Goal: Task Accomplishment & Management: Manage account settings

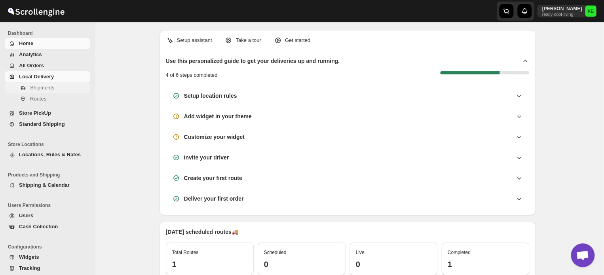
click at [45, 87] on span "Shipments" at bounding box center [42, 88] width 24 height 6
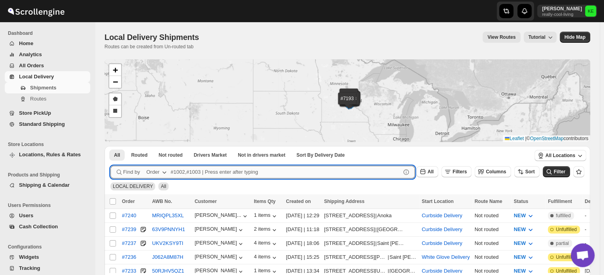
click at [177, 171] on input "text" at bounding box center [286, 172] width 230 height 13
type input "6787,7130,7236"
click at [110, 146] on button "Submit" at bounding box center [121, 150] width 23 height 8
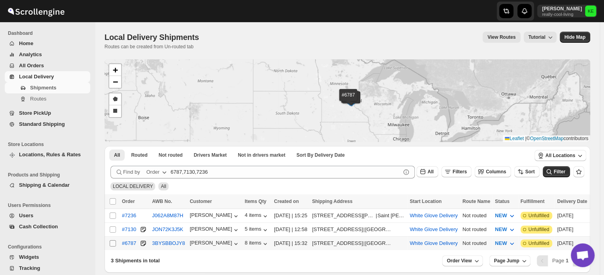
click at [112, 243] on input "Select shipment" at bounding box center [113, 243] width 6 height 6
checkbox input "true"
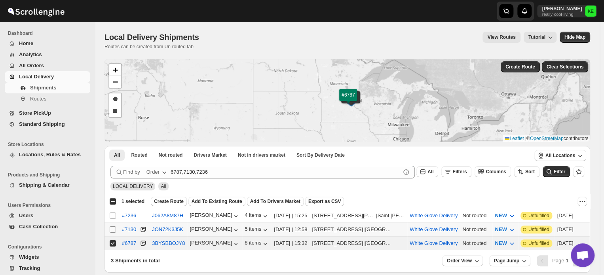
click at [112, 228] on input "Select shipment" at bounding box center [113, 229] width 6 height 6
checkbox input "true"
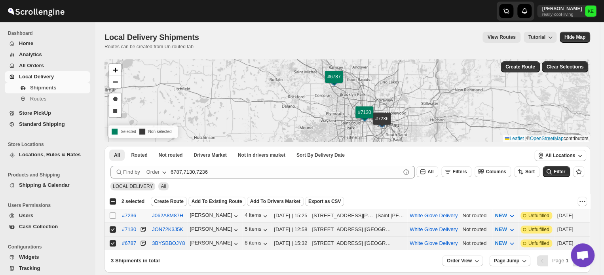
click at [112, 215] on input "Select shipment" at bounding box center [113, 216] width 6 height 6
checkbox input "true"
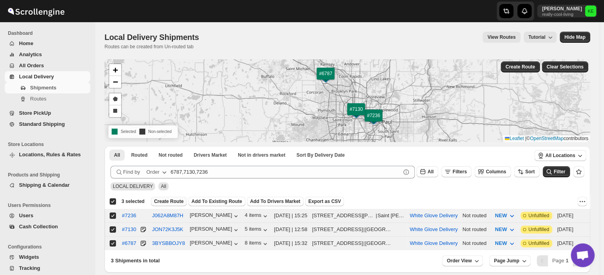
click at [166, 201] on span "Create Route" at bounding box center [169, 201] width 30 height 6
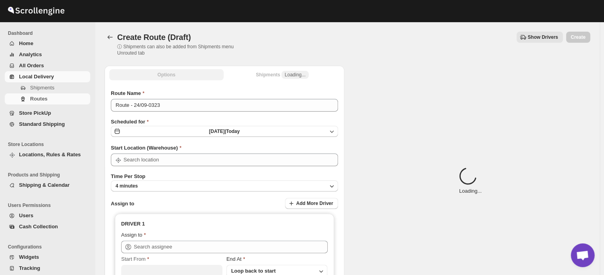
type input "White Glove Delivery"
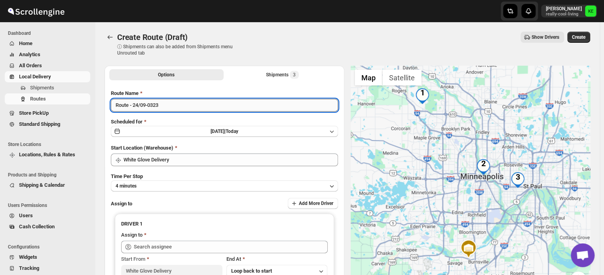
click at [180, 106] on input "Route - 24/09-0323" at bounding box center [224, 105] width 227 height 13
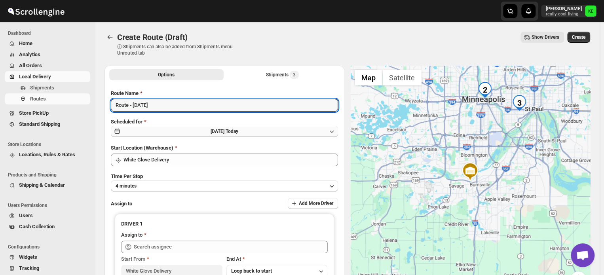
type input "Route - [DATE]"
click at [335, 133] on icon "button" at bounding box center [332, 131] width 8 height 8
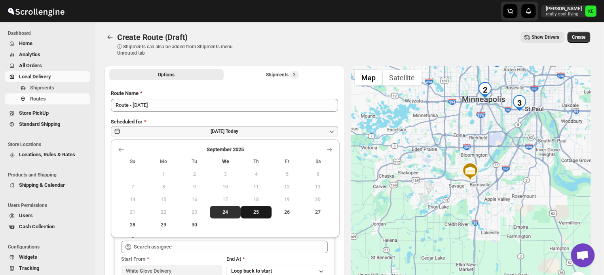
click at [253, 210] on span "25" at bounding box center [256, 212] width 25 height 6
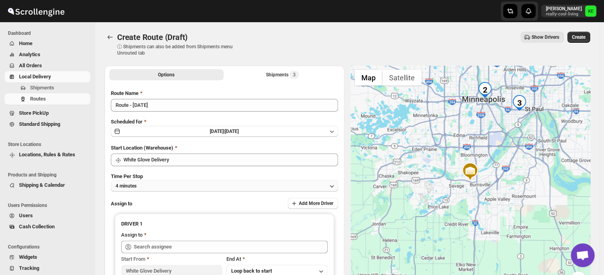
click at [333, 186] on icon "button" at bounding box center [332, 186] width 8 height 8
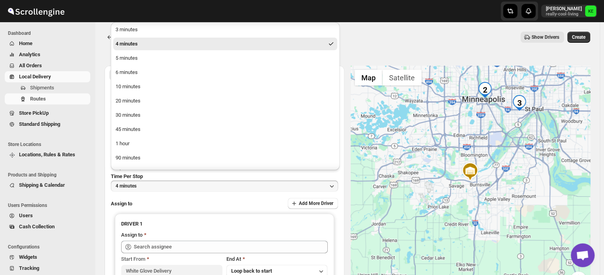
scroll to position [26, 0]
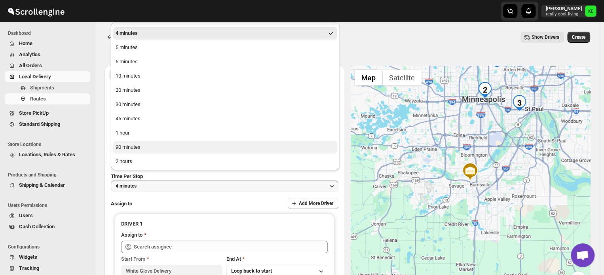
click at [134, 146] on div "90 minutes" at bounding box center [128, 147] width 25 height 8
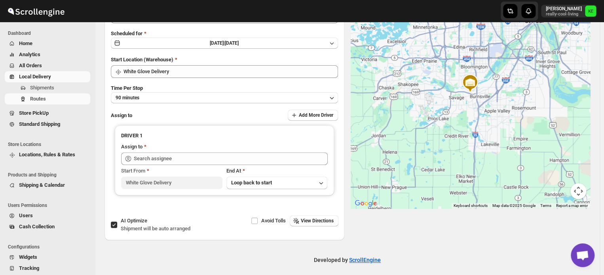
scroll to position [92, 0]
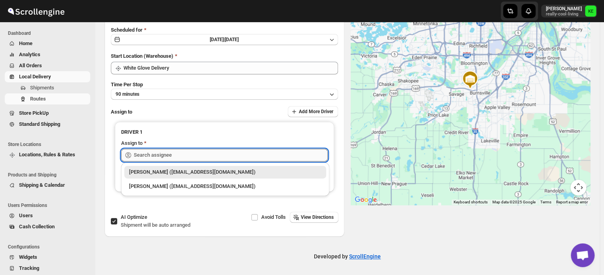
click at [297, 156] on input "text" at bounding box center [231, 155] width 194 height 13
click at [193, 186] on div "[PERSON_NAME] ([EMAIL_ADDRESS][DOMAIN_NAME])" at bounding box center [225, 187] width 192 height 8
type input "[PERSON_NAME] ([EMAIL_ADDRESS][DOMAIN_NAME])"
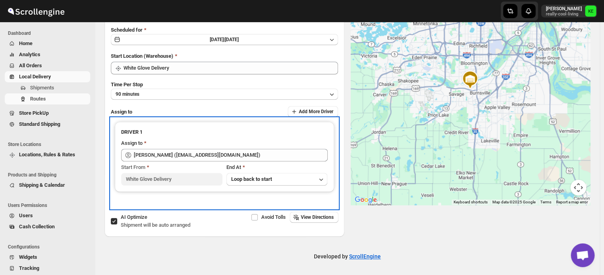
drag, startPoint x: 304, startPoint y: 207, endPoint x: 276, endPoint y: 202, distance: 29.3
click at [276, 202] on div "DRIVER 1 Assign to [PERSON_NAME] ([EMAIL_ADDRESS][DOMAIN_NAME]) Start From Whit…" at bounding box center [224, 163] width 227 height 91
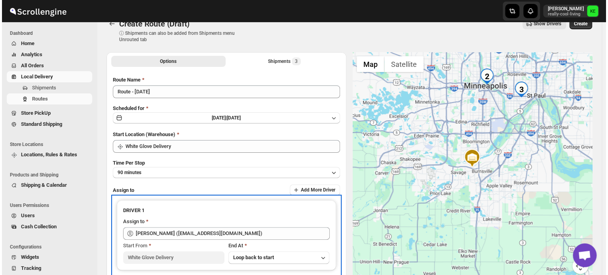
scroll to position [0, 0]
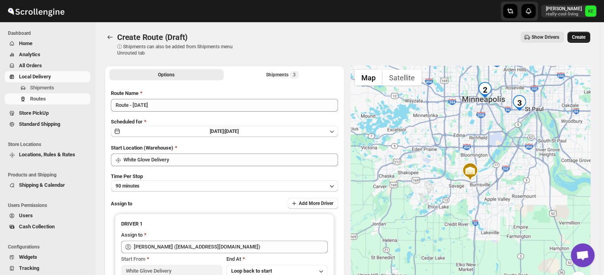
click at [582, 36] on span "Create" at bounding box center [578, 37] width 13 height 6
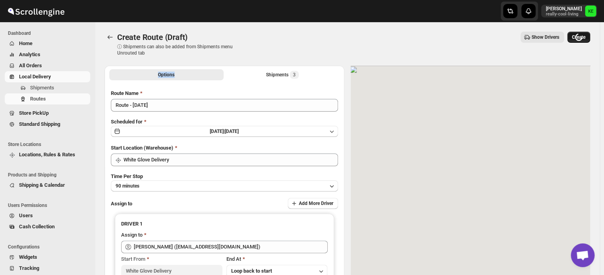
click at [582, 36] on div "Loading Create" at bounding box center [578, 37] width 23 height 11
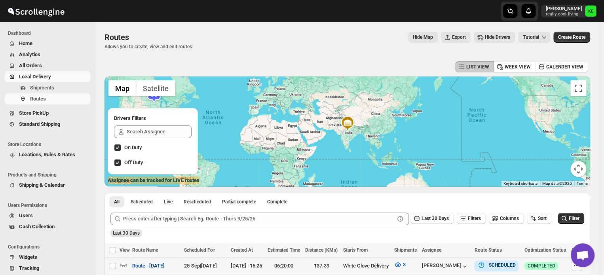
click at [165, 269] on span "Route - [DATE]" at bounding box center [148, 266] width 32 height 8
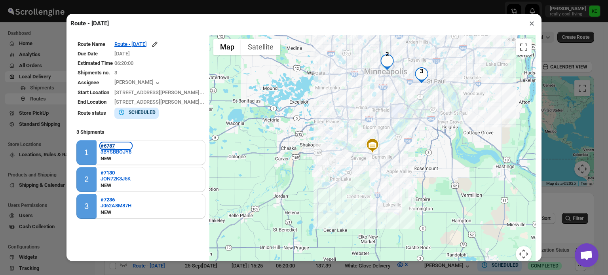
click at [112, 146] on b "#6787" at bounding box center [108, 146] width 14 height 6
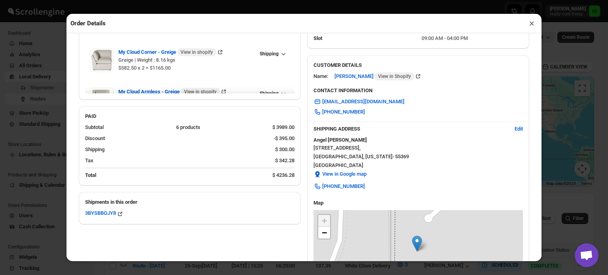
scroll to position [143, 0]
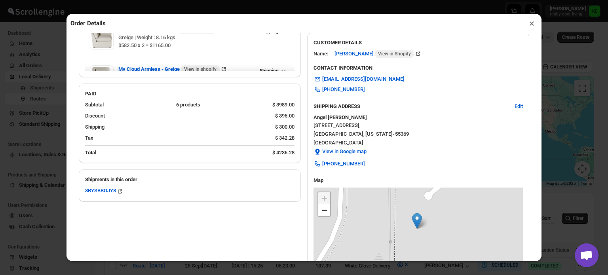
click at [530, 26] on button "×" at bounding box center [531, 23] width 11 height 11
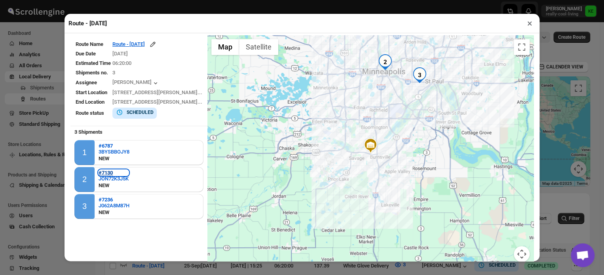
click at [106, 173] on b "#7130" at bounding box center [106, 173] width 14 height 6
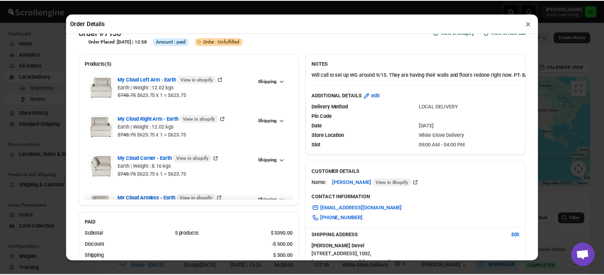
scroll to position [0, 0]
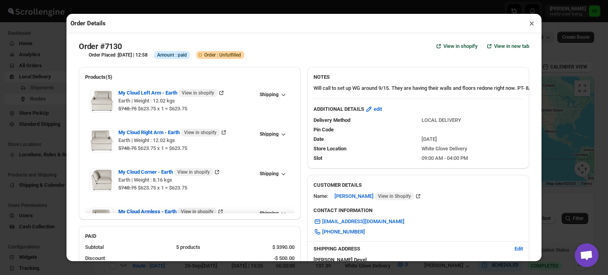
click at [530, 26] on button "×" at bounding box center [531, 23] width 11 height 11
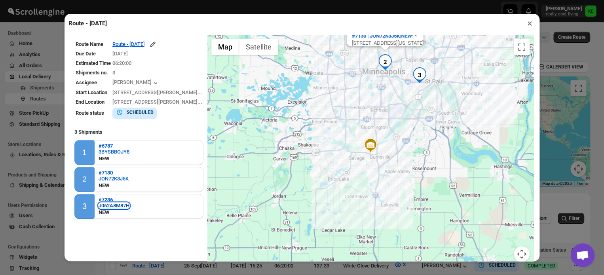
click at [108, 204] on div "J062A8M87H" at bounding box center [114, 206] width 31 height 6
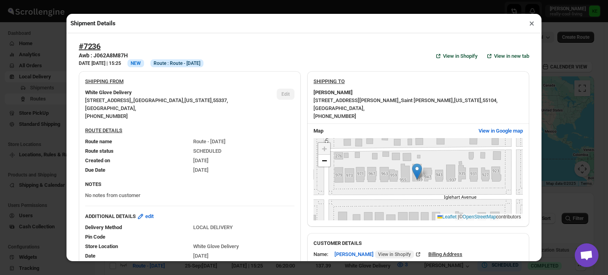
click at [532, 24] on button "×" at bounding box center [531, 23] width 11 height 11
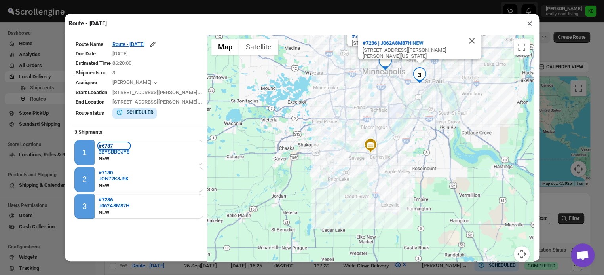
click at [102, 145] on b "#6787" at bounding box center [106, 146] width 14 height 6
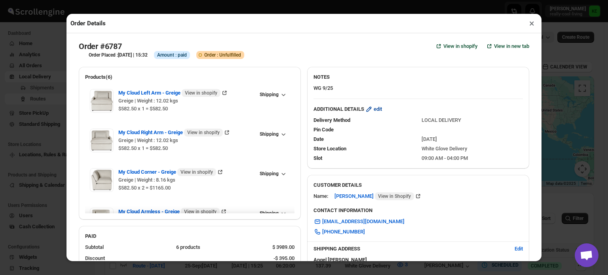
click at [379, 110] on span "edit" at bounding box center [378, 109] width 8 height 8
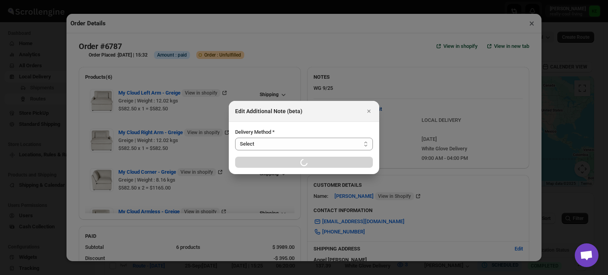
select select "LOCAL_DELIVERY"
select select "LOCATION_BASES"
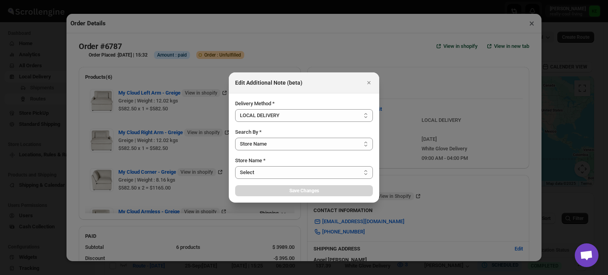
select select "656744df154a64d9bb065b6e"
select select "[DATE]"
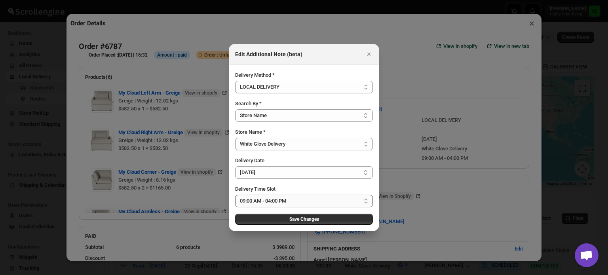
click at [365, 200] on select "Select 09:00 AM - 04:00 PM 09:00 AM - 12:00 PM 10:00 AM - 01:00 PM 11:00 AM - 0…" at bounding box center [304, 201] width 138 height 13
select select "67cf0f8b676fe980bfd59e20"
click at [235, 195] on select "Select 09:00 AM - 04:00 PM 09:00 AM - 12:00 PM 10:00 AM - 01:00 PM 11:00 AM - 0…" at bounding box center [304, 201] width 138 height 13
click at [309, 222] on span "Save Changes" at bounding box center [304, 219] width 30 height 6
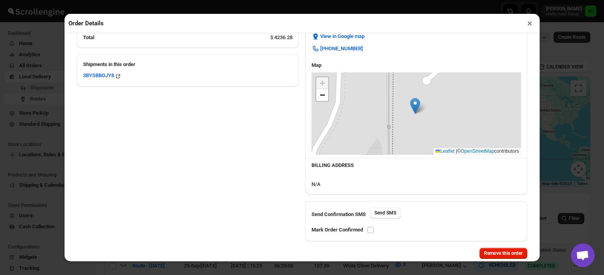
scroll to position [264, 0]
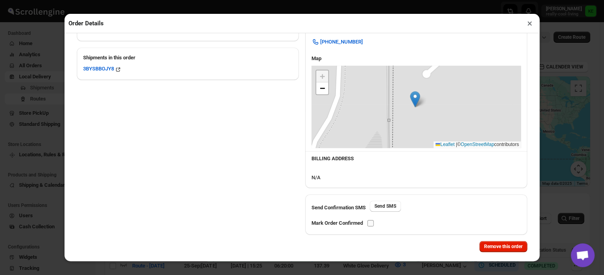
click at [372, 224] on input "checkbox" at bounding box center [370, 223] width 6 height 6
checkbox input "true"
click at [528, 27] on button "×" at bounding box center [529, 23] width 11 height 11
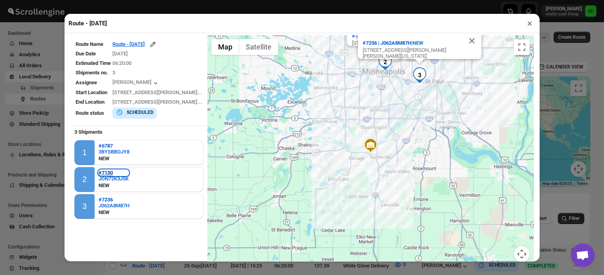
click at [108, 171] on b "#7130" at bounding box center [106, 173] width 14 height 6
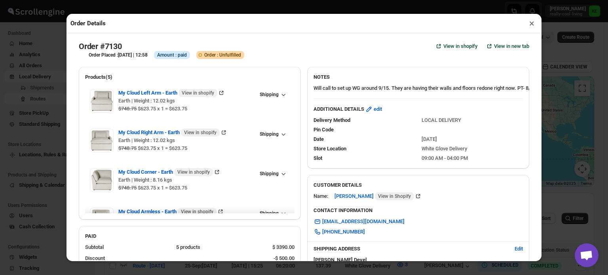
click at [532, 25] on button "×" at bounding box center [531, 23] width 11 height 11
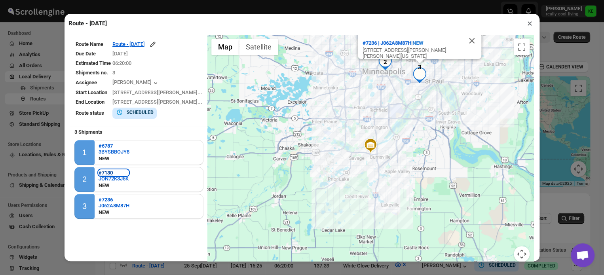
click at [109, 173] on b "#7130" at bounding box center [106, 173] width 14 height 6
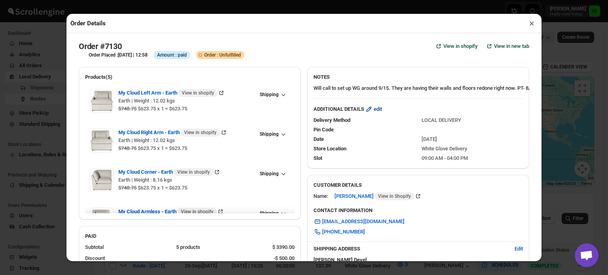
click at [378, 113] on span "edit" at bounding box center [378, 109] width 8 height 8
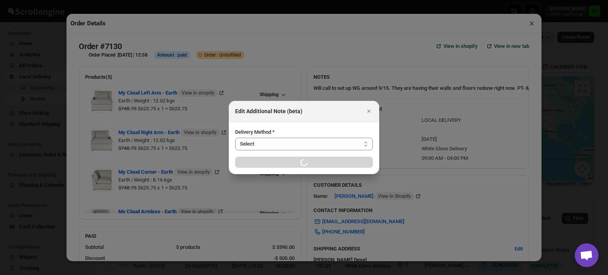
select select "LOCAL_DELIVERY"
select select "LOCATION_BASES"
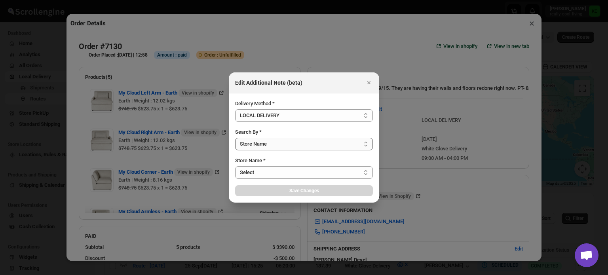
select select "656744df154a64d9bb065b6e"
select select "[DATE]"
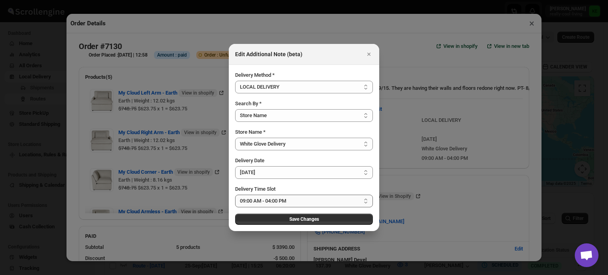
click at [365, 199] on select "Select 09:00 AM - 04:00 PM 09:00 AM - 12:00 PM 10:00 AM - 01:00 PM 11:00 AM - 0…" at bounding box center [304, 201] width 138 height 13
select select "67cf0f8b676fe980bfd59e22"
click at [235, 195] on select "Select 09:00 AM - 04:00 PM 09:00 AM - 12:00 PM 10:00 AM - 01:00 PM 11:00 AM - 0…" at bounding box center [304, 201] width 138 height 13
click at [314, 220] on span "Save Changes" at bounding box center [304, 219] width 30 height 6
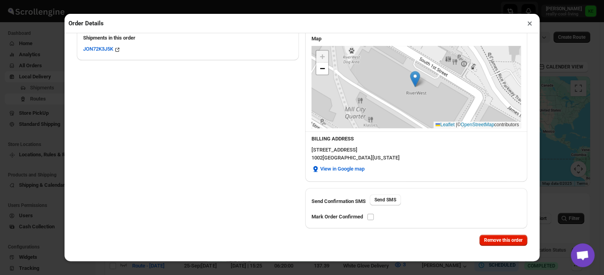
scroll to position [286, 0]
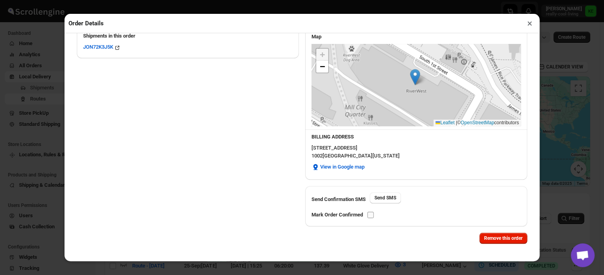
click at [372, 215] on input "checkbox" at bounding box center [370, 215] width 6 height 6
checkbox input "true"
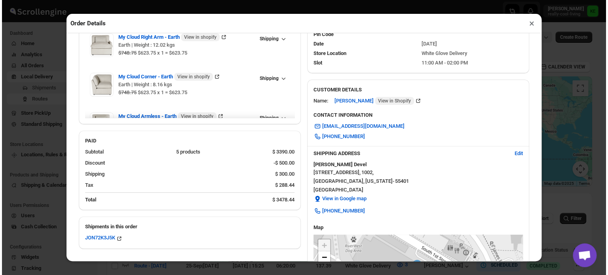
scroll to position [93, 0]
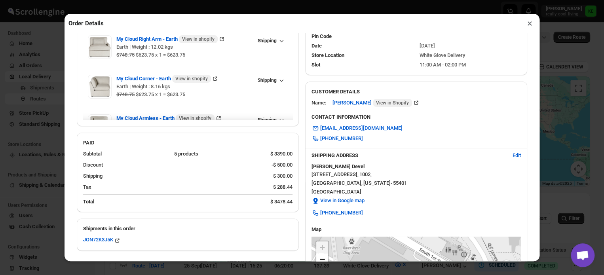
click at [529, 25] on button "×" at bounding box center [529, 23] width 11 height 11
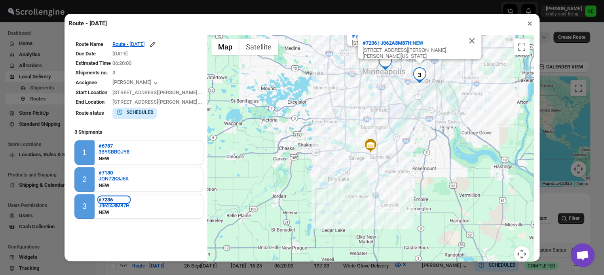
click at [108, 201] on b "#7236" at bounding box center [106, 200] width 14 height 6
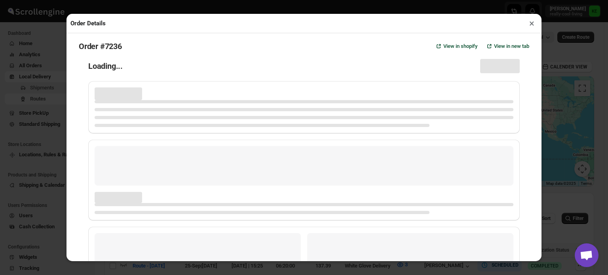
click at [108, 201] on div "Page loading" at bounding box center [119, 197] width 48 height 11
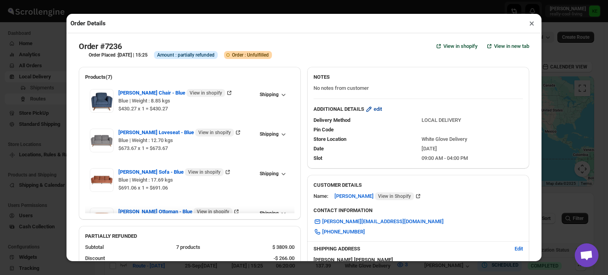
click at [378, 110] on span "edit" at bounding box center [378, 109] width 8 height 8
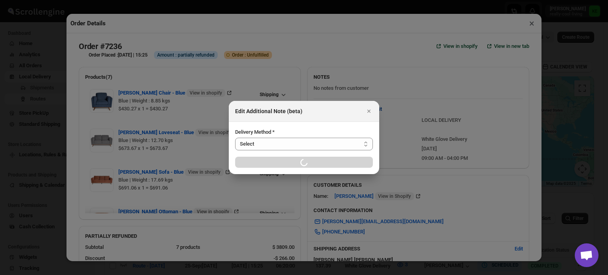
select select "LOCAL_DELIVERY"
select select "LOCATION_BASES"
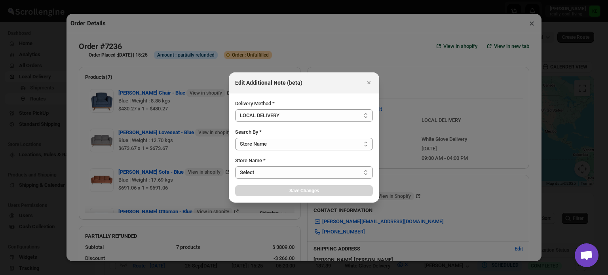
select select "656744df154a64d9bb065b6e"
select select "[DATE]"
select select "673d4285d5db3ec61e81b6f5"
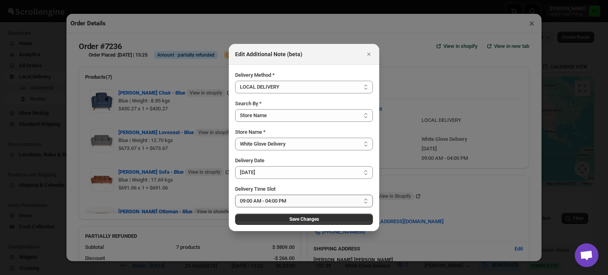
click at [366, 201] on select "Select 09:00 AM - 04:00 PM 09:00 AM - 12:00 PM 10:00 AM - 01:00 PM 11:00 AM - 0…" at bounding box center [304, 201] width 138 height 13
click at [411, 97] on div at bounding box center [304, 137] width 608 height 275
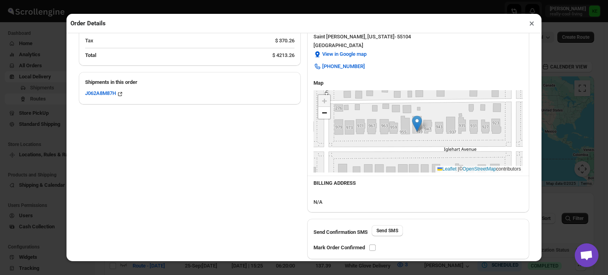
scroll to position [273, 0]
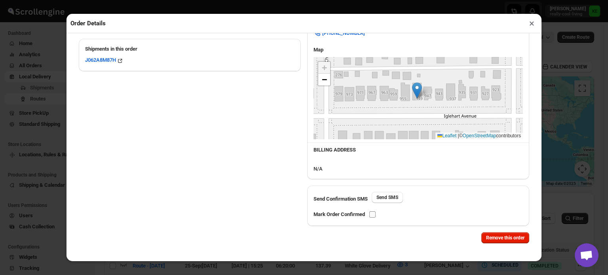
click at [374, 215] on input "checkbox" at bounding box center [372, 214] width 6 height 6
checkbox input "true"
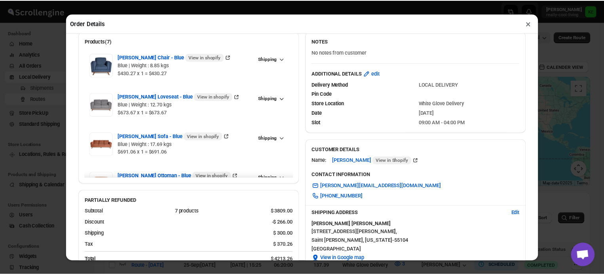
scroll to position [20, 0]
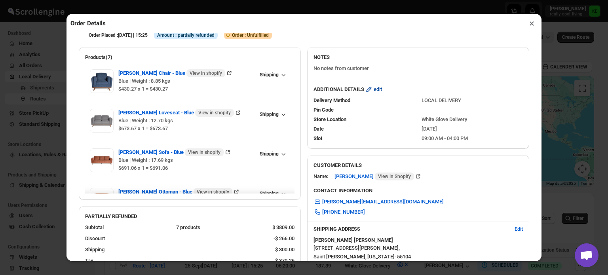
click at [379, 92] on span "edit" at bounding box center [378, 90] width 8 height 8
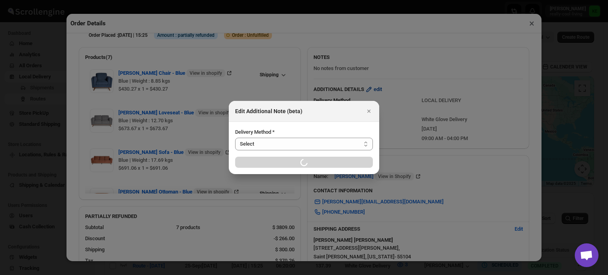
select select "LOCAL_DELIVERY"
select select "LOCATION_BASES"
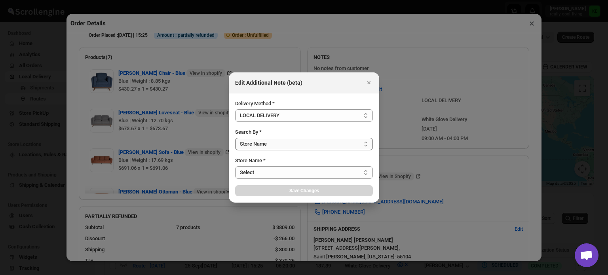
select select "656744df154a64d9bb065b6e"
select select "[DATE]"
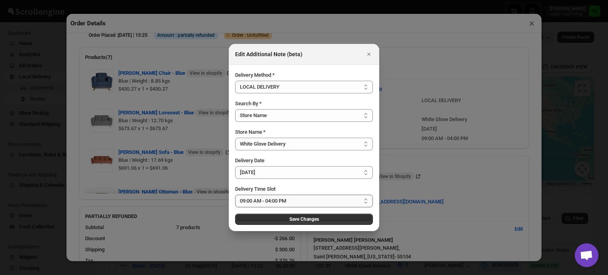
click at [365, 204] on select "Select 09:00 AM - 04:00 PM 09:00 AM - 12:00 PM 10:00 AM - 01:00 PM 11:00 AM - 0…" at bounding box center [304, 201] width 138 height 13
select select "67cf0f8b676fe980bfd59e20"
click at [235, 195] on select "Select 09:00 AM - 04:00 PM 09:00 AM - 12:00 PM 10:00 AM - 01:00 PM 11:00 AM - 0…" at bounding box center [304, 201] width 138 height 13
click at [301, 218] on span "Save Changes" at bounding box center [304, 219] width 30 height 6
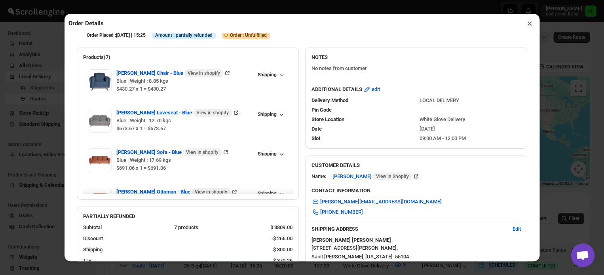
click at [529, 25] on button "×" at bounding box center [529, 23] width 11 height 11
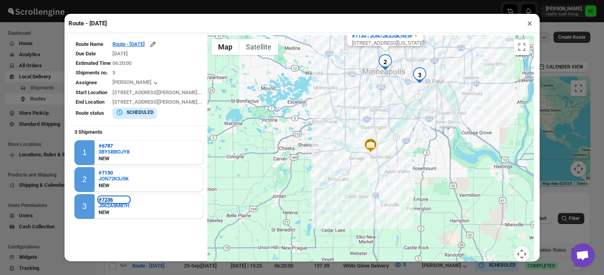
click at [105, 200] on b "#7236" at bounding box center [106, 200] width 14 height 6
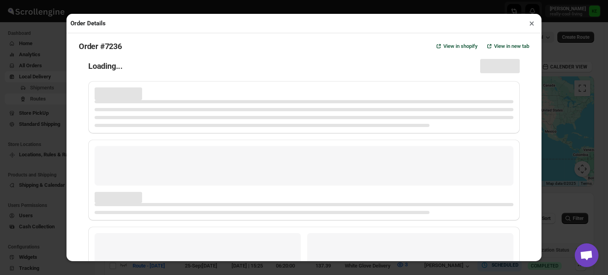
click at [105, 200] on div "Page loading" at bounding box center [119, 197] width 48 height 11
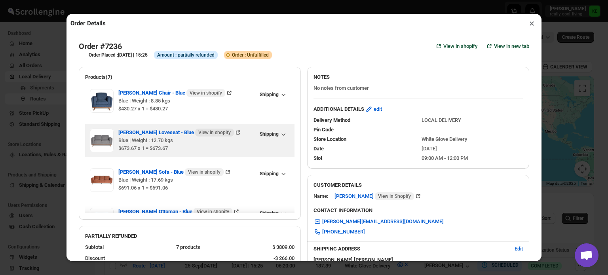
checkbox input "true"
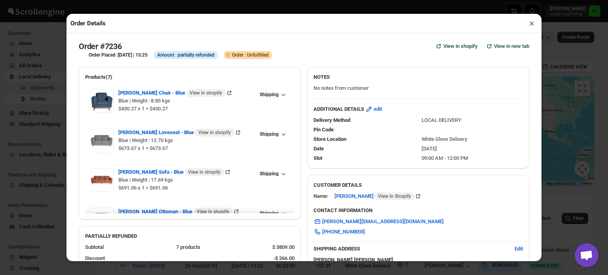
click at [531, 25] on button "×" at bounding box center [531, 23] width 11 height 11
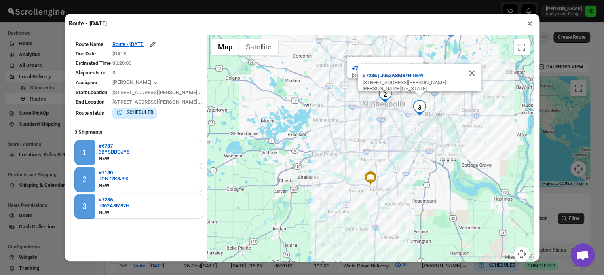
click at [382, 72] on b "#7236 | J062A8M87H" at bounding box center [387, 75] width 49 height 6
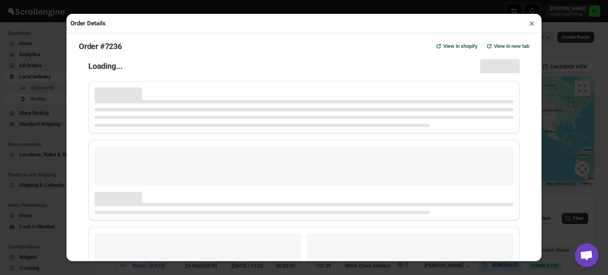
click at [382, 71] on div "Loading..." at bounding box center [304, 66] width 432 height 14
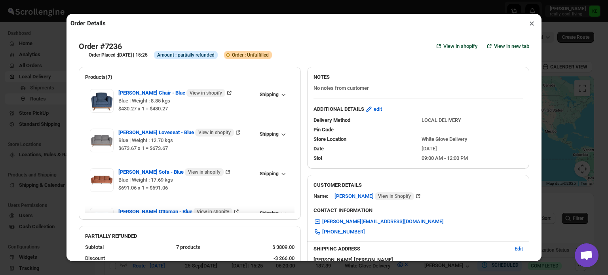
checkbox input "true"
click at [376, 113] on span "edit" at bounding box center [378, 109] width 8 height 8
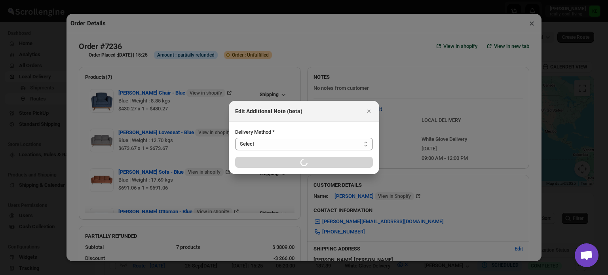
select select "LOCAL_DELIVERY"
select select "LOCATION_BASES"
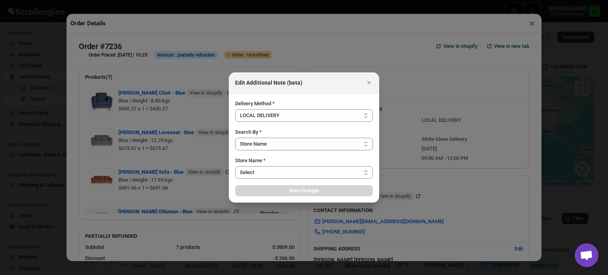
select select "656744df154a64d9bb065b6e"
select select "[DATE]"
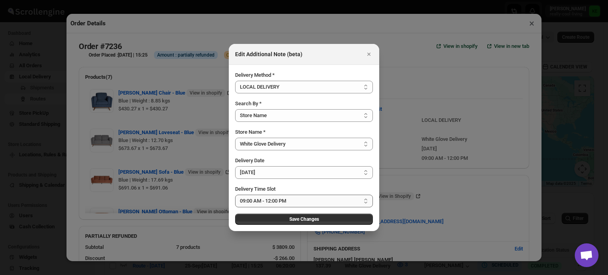
click at [367, 203] on select "Select 09:00 AM - 04:00 PM 09:00 AM - 12:00 PM 10:00 AM - 01:00 PM 11:00 AM - 0…" at bounding box center [304, 201] width 138 height 13
select select "67cf0f8b676fe980bfd59e23"
click at [235, 195] on select "Select 09:00 AM - 04:00 PM 09:00 AM - 12:00 PM 10:00 AM - 01:00 PM 11:00 AM - 0…" at bounding box center [304, 201] width 138 height 13
click at [308, 220] on span "Save Changes" at bounding box center [304, 219] width 30 height 6
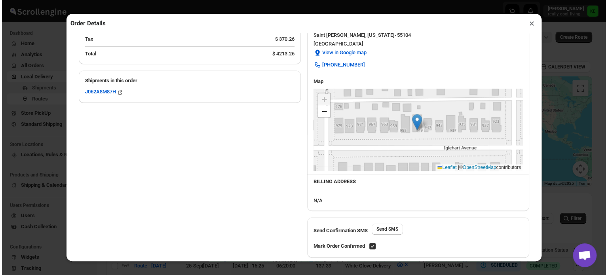
scroll to position [273, 0]
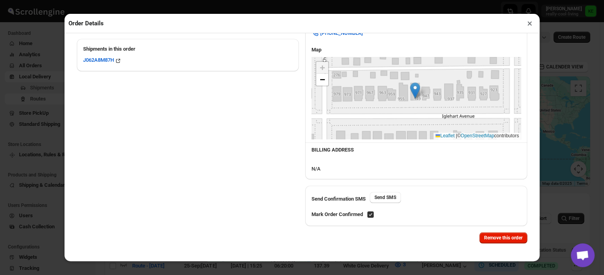
click at [529, 25] on button "×" at bounding box center [529, 23] width 11 height 11
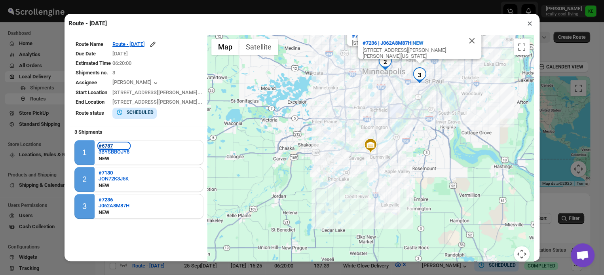
click at [105, 145] on b "#6787" at bounding box center [106, 146] width 14 height 6
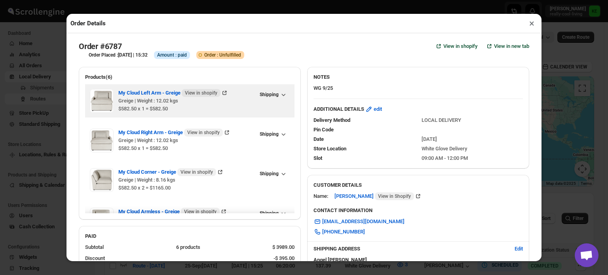
checkbox input "true"
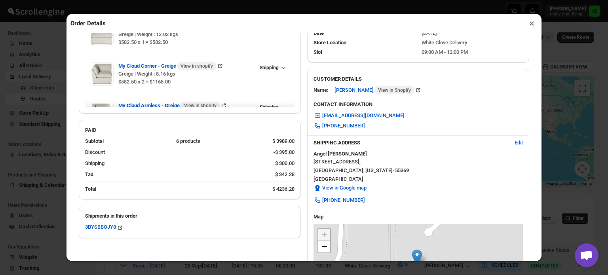
scroll to position [111, 0]
